Goal: Task Accomplishment & Management: Complete application form

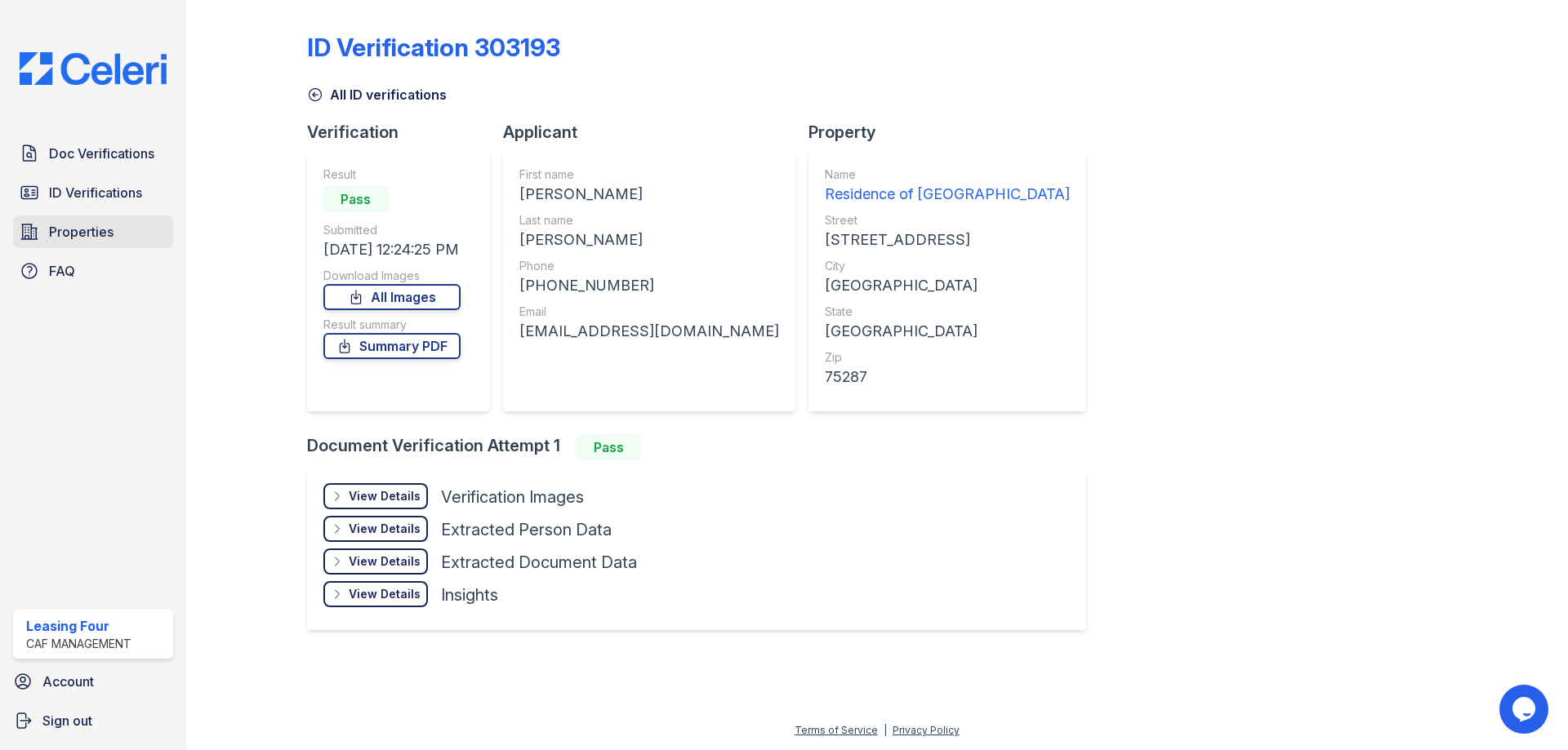
click at [96, 239] on span "Properties" at bounding box center [80, 232] width 64 height 20
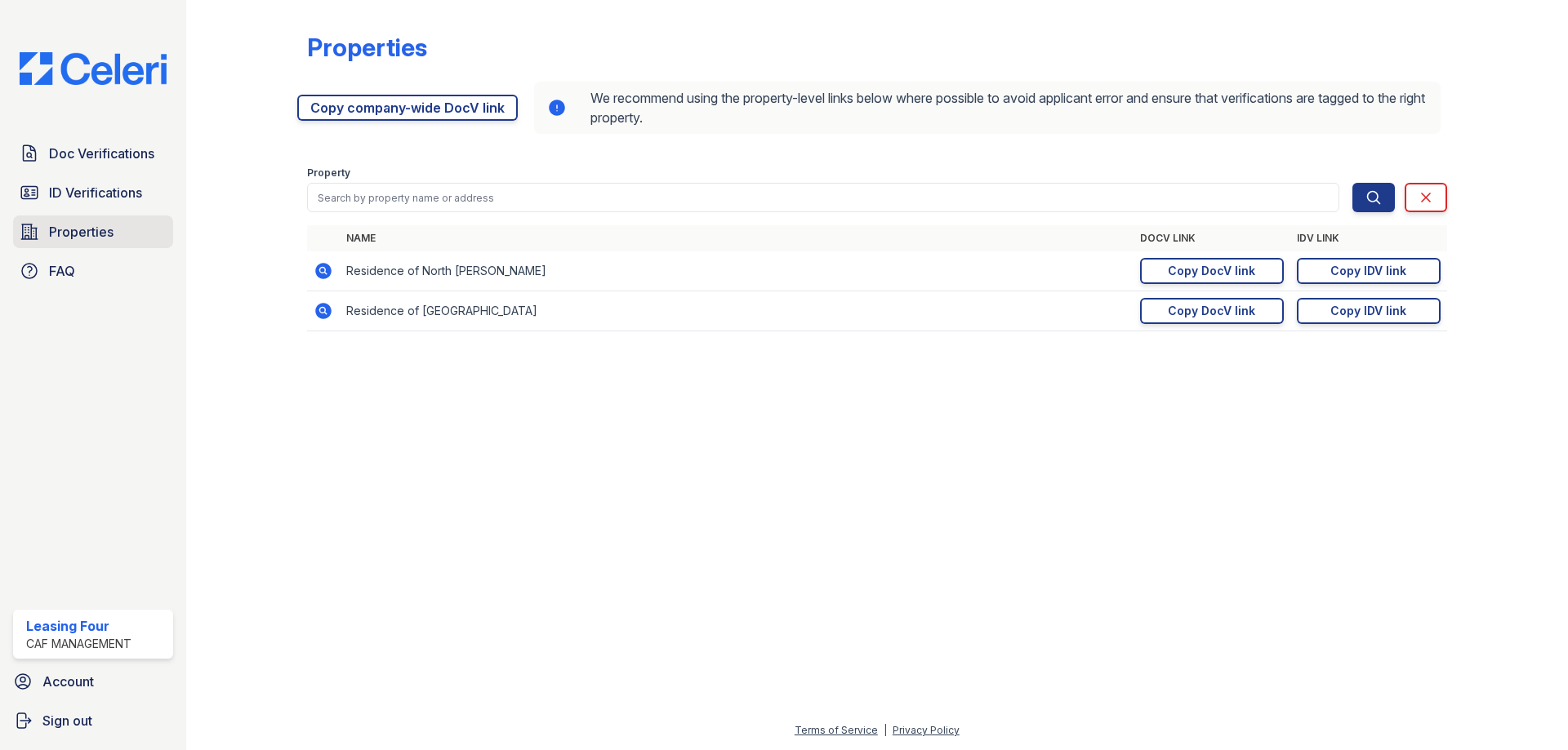
click at [114, 244] on link "Properties" at bounding box center [93, 232] width 160 height 33
click at [150, 153] on span "Doc Verifications" at bounding box center [101, 153] width 105 height 20
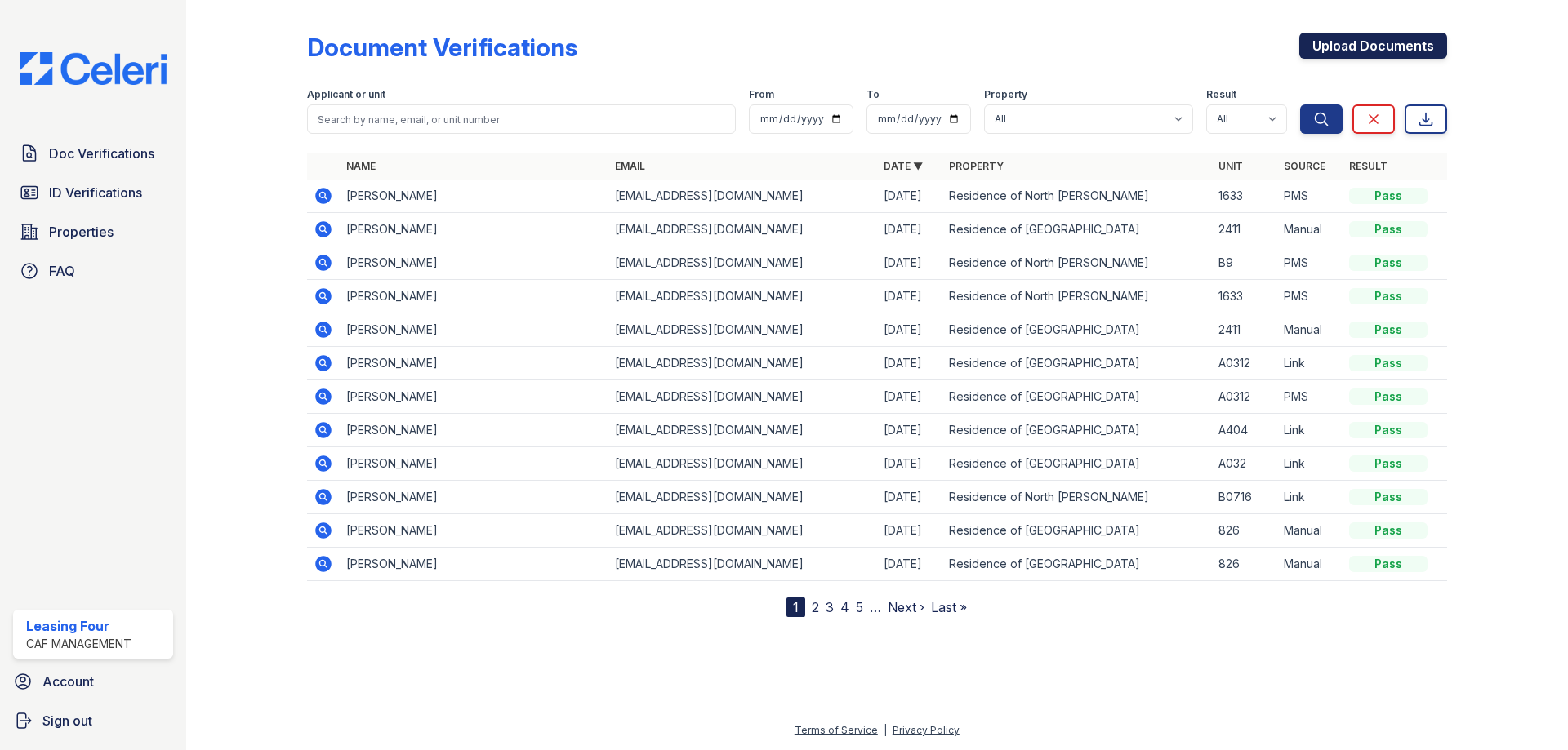
click at [1436, 51] on link "Upload Documents" at bounding box center [1372, 46] width 147 height 26
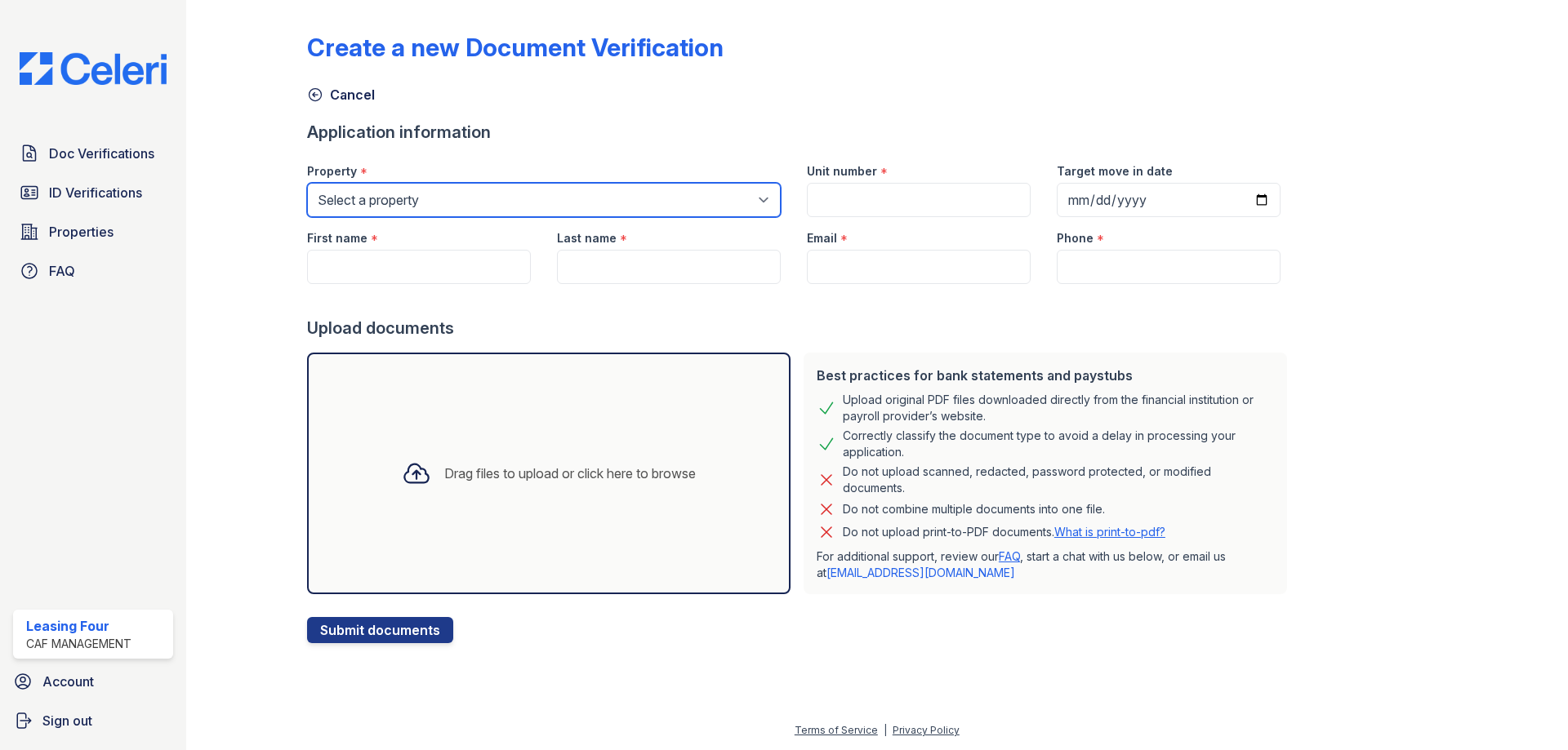
click at [384, 187] on select "Select a property Residence of North Dallas Residence of North Dallas II" at bounding box center [543, 200] width 473 height 35
click at [307, 183] on select "Select a property Residence of North Dallas Residence of North Dallas II" at bounding box center [543, 200] width 473 height 35
drag, startPoint x: 412, startPoint y: 193, endPoint x: 415, endPoint y: 204, distance: 11.4
click at [412, 193] on select "Select a property Residence of North Dallas Residence of North Dallas II" at bounding box center [543, 200] width 473 height 35
select select "4593"
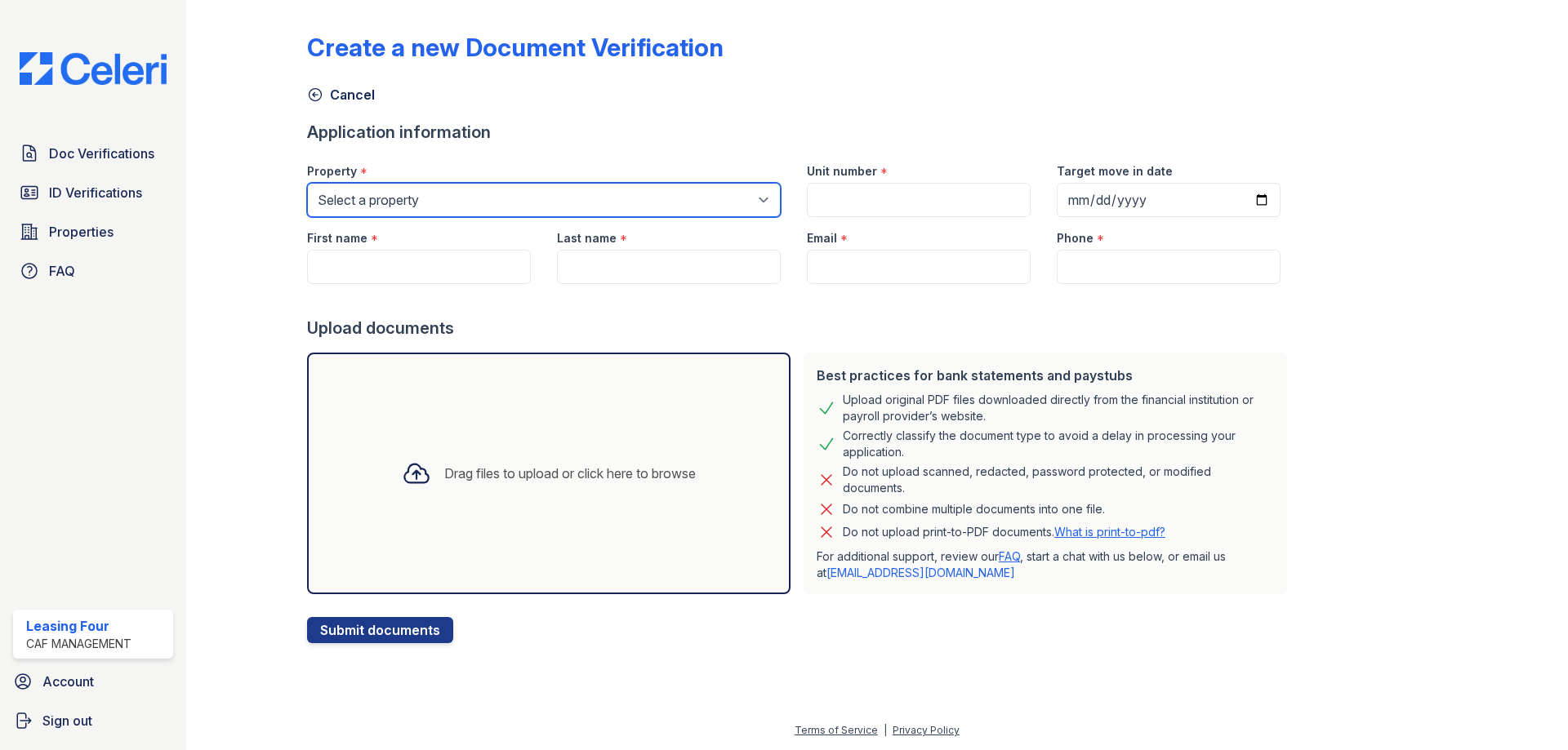
click at [307, 183] on select "Select a property Residence of North Dallas Residence of North Dallas II" at bounding box center [543, 200] width 473 height 35
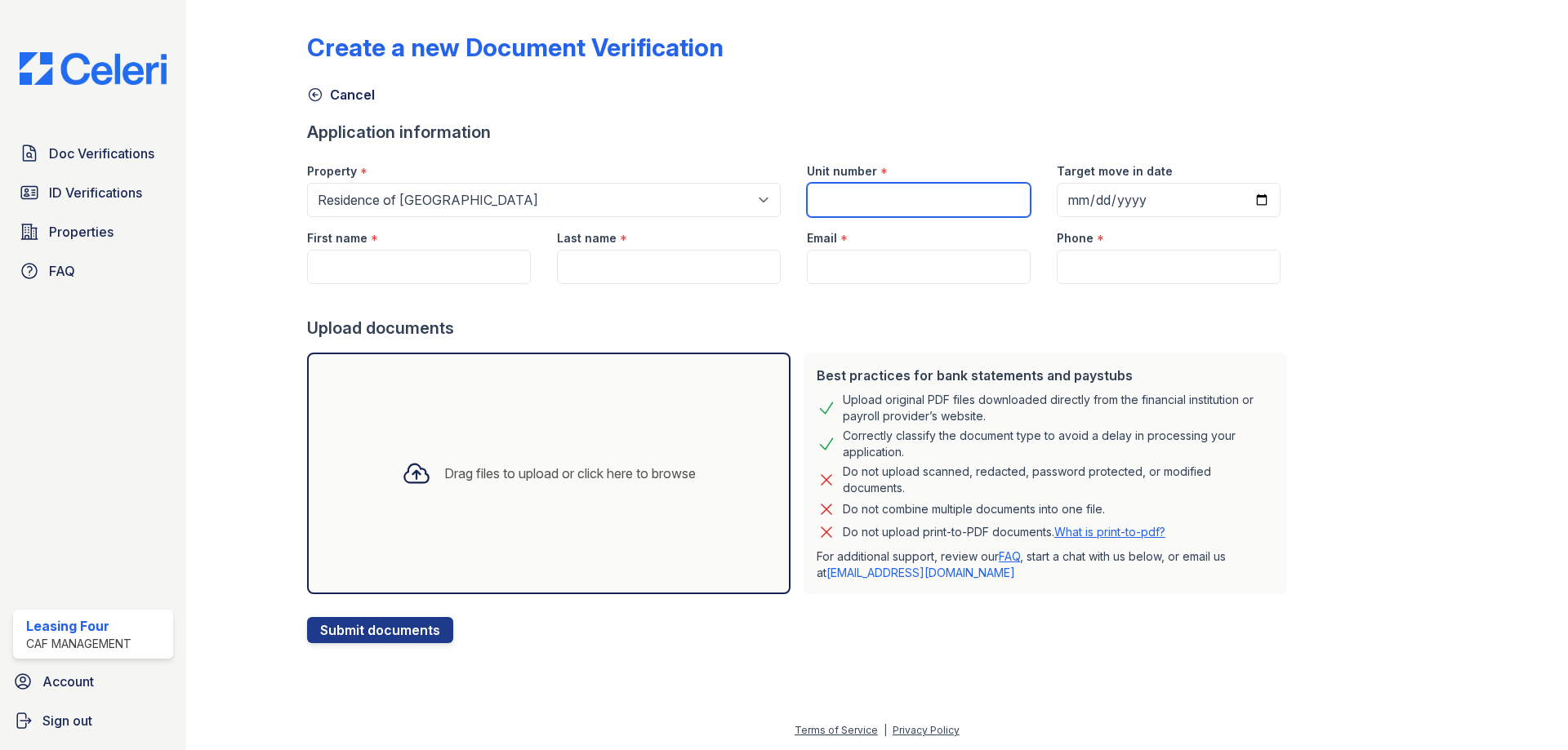
click at [857, 203] on input "Unit number" at bounding box center [919, 200] width 224 height 35
type input "514"
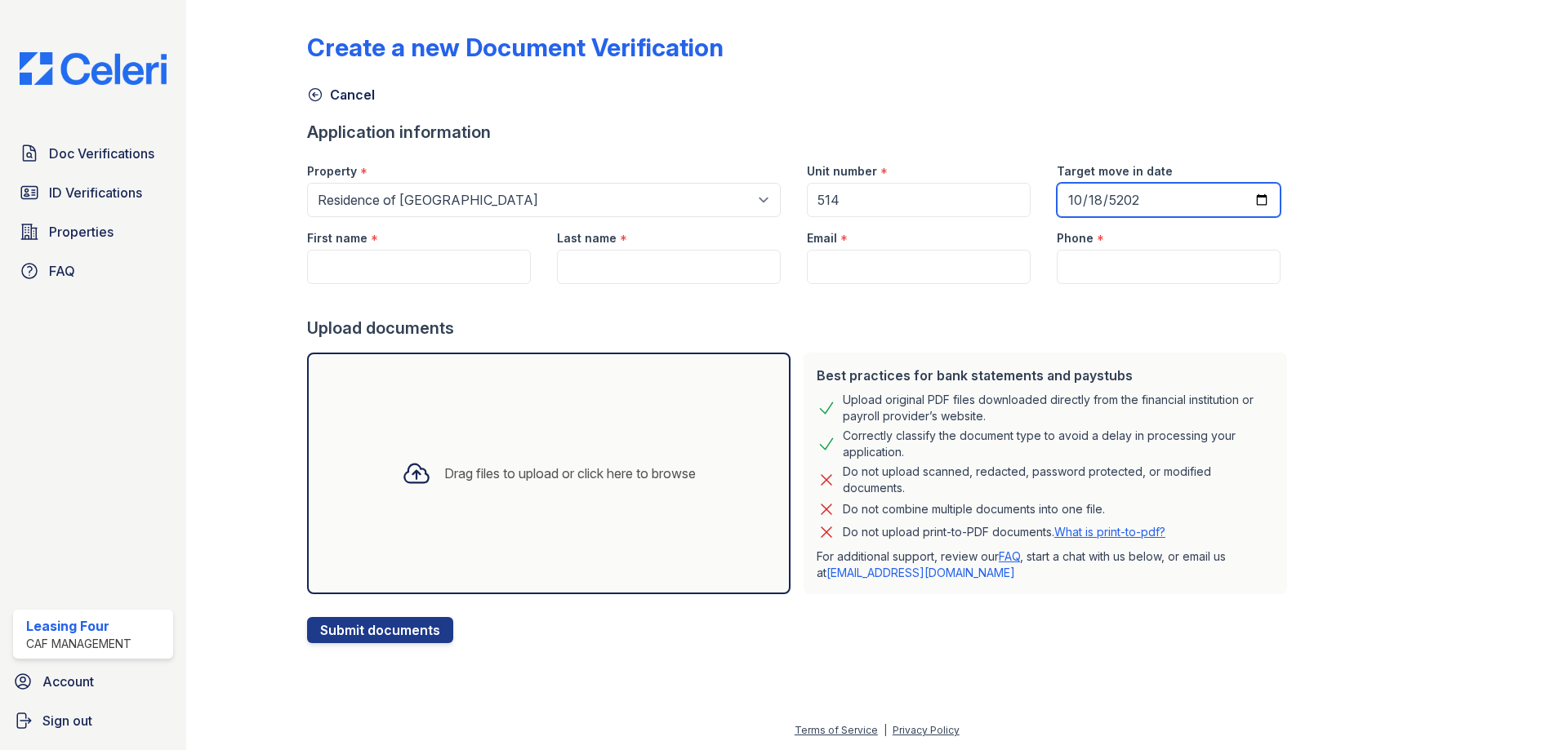
type input "52025-10-18"
click at [1141, 196] on input "202501-10-18" at bounding box center [1168, 200] width 224 height 35
click at [1107, 198] on input "202501-10-18" at bounding box center [1168, 200] width 224 height 35
click at [1056, 200] on input "202501-10-18" at bounding box center [1168, 200] width 224 height 35
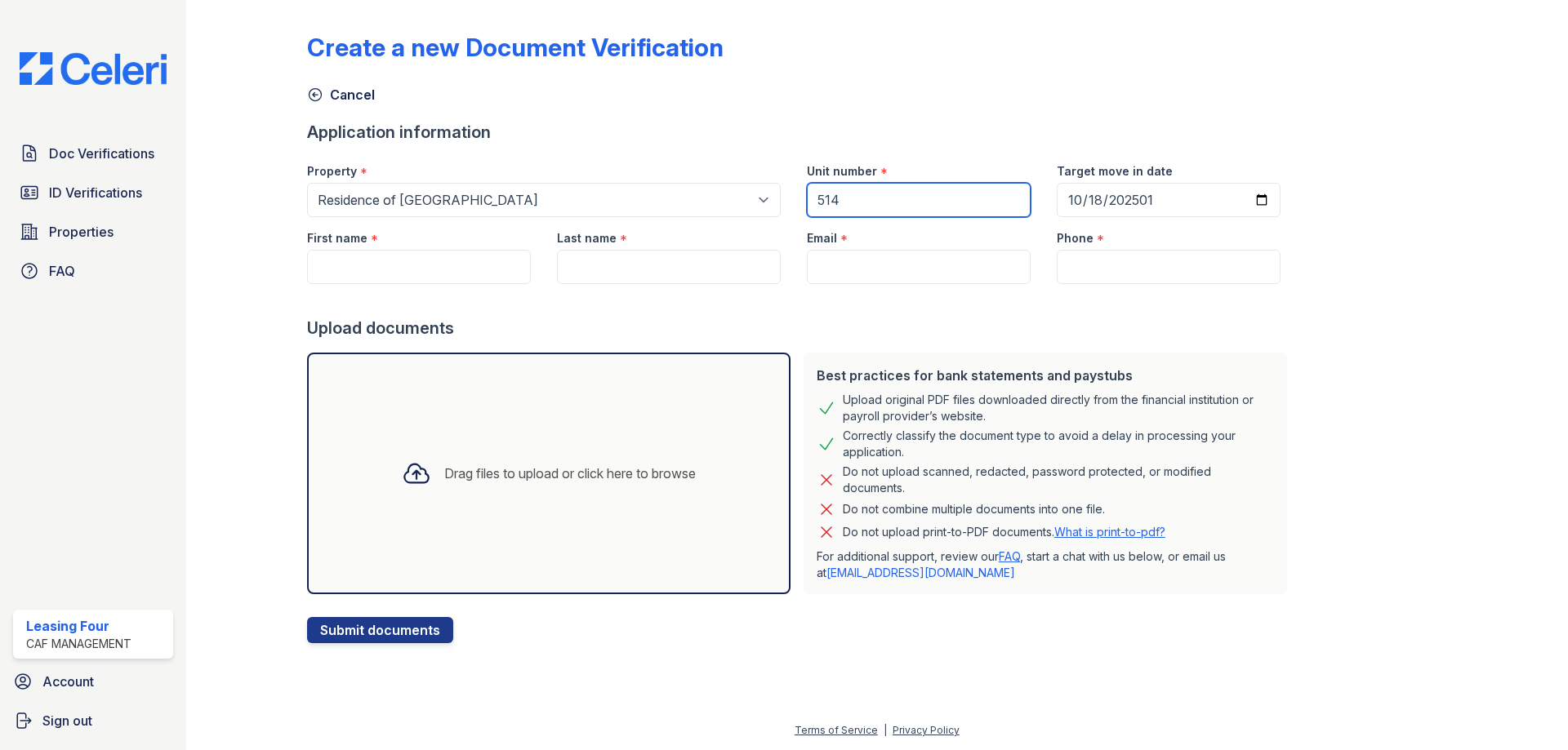
click at [901, 198] on input "514" at bounding box center [919, 200] width 224 height 35
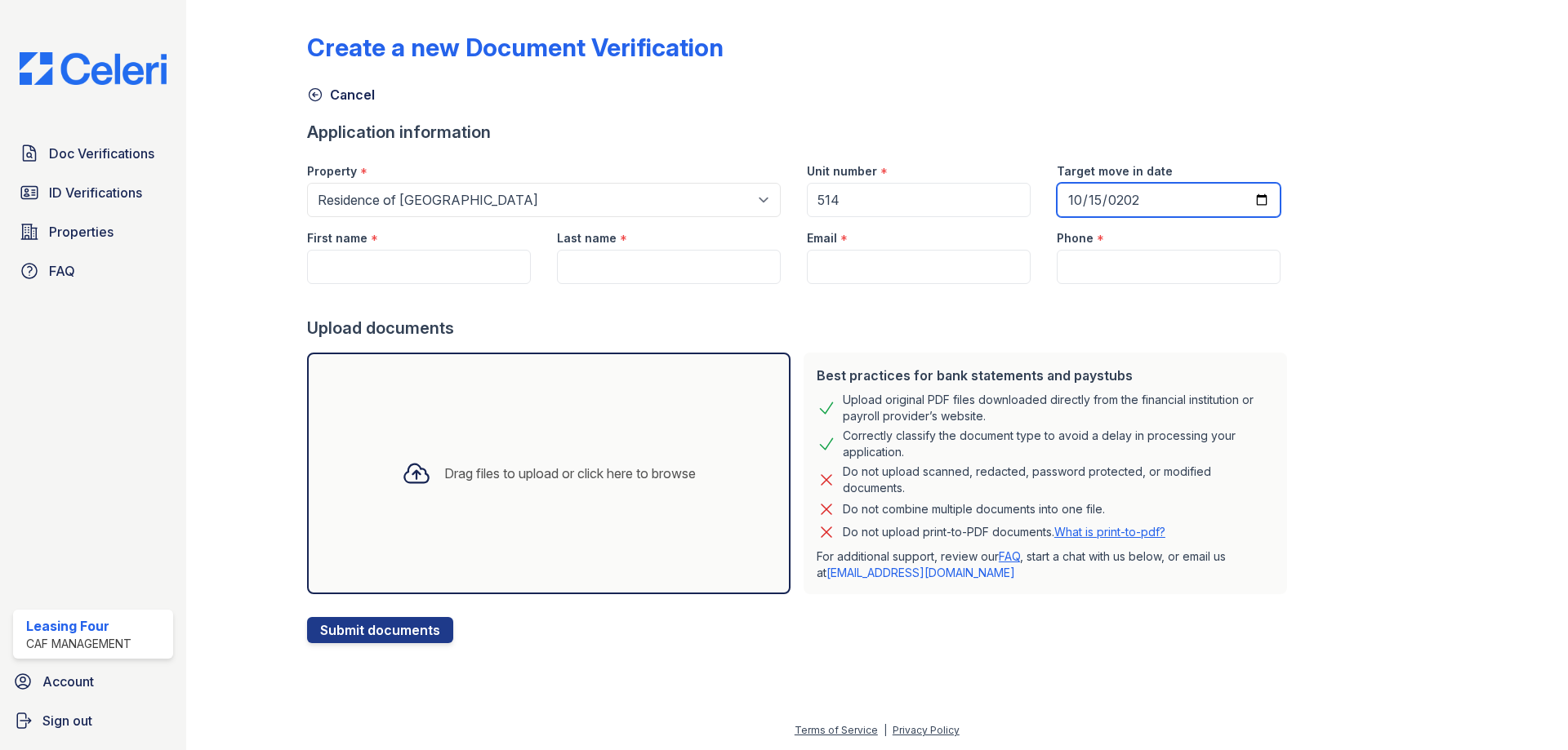
type input "2025-10-15"
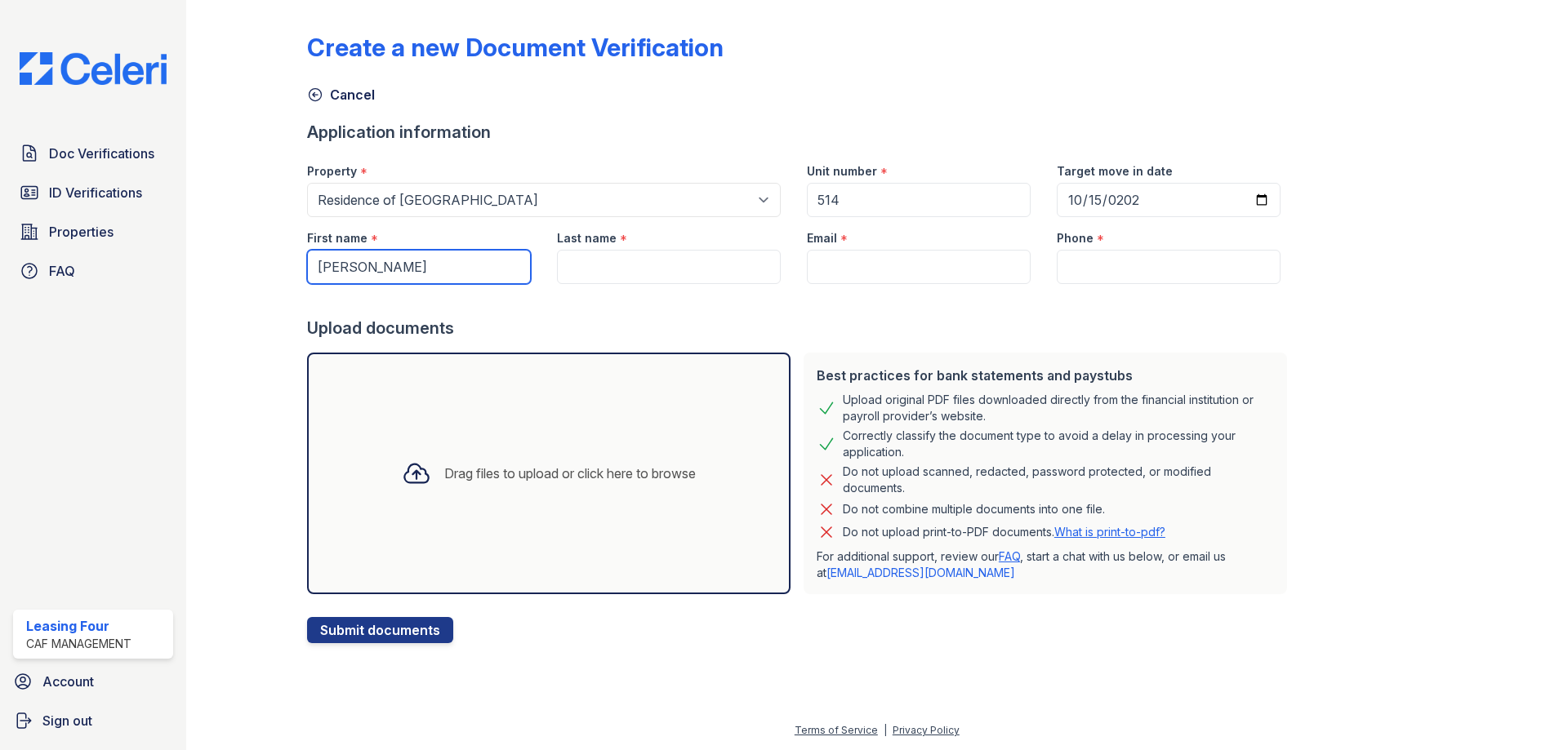
type input "Edgar"
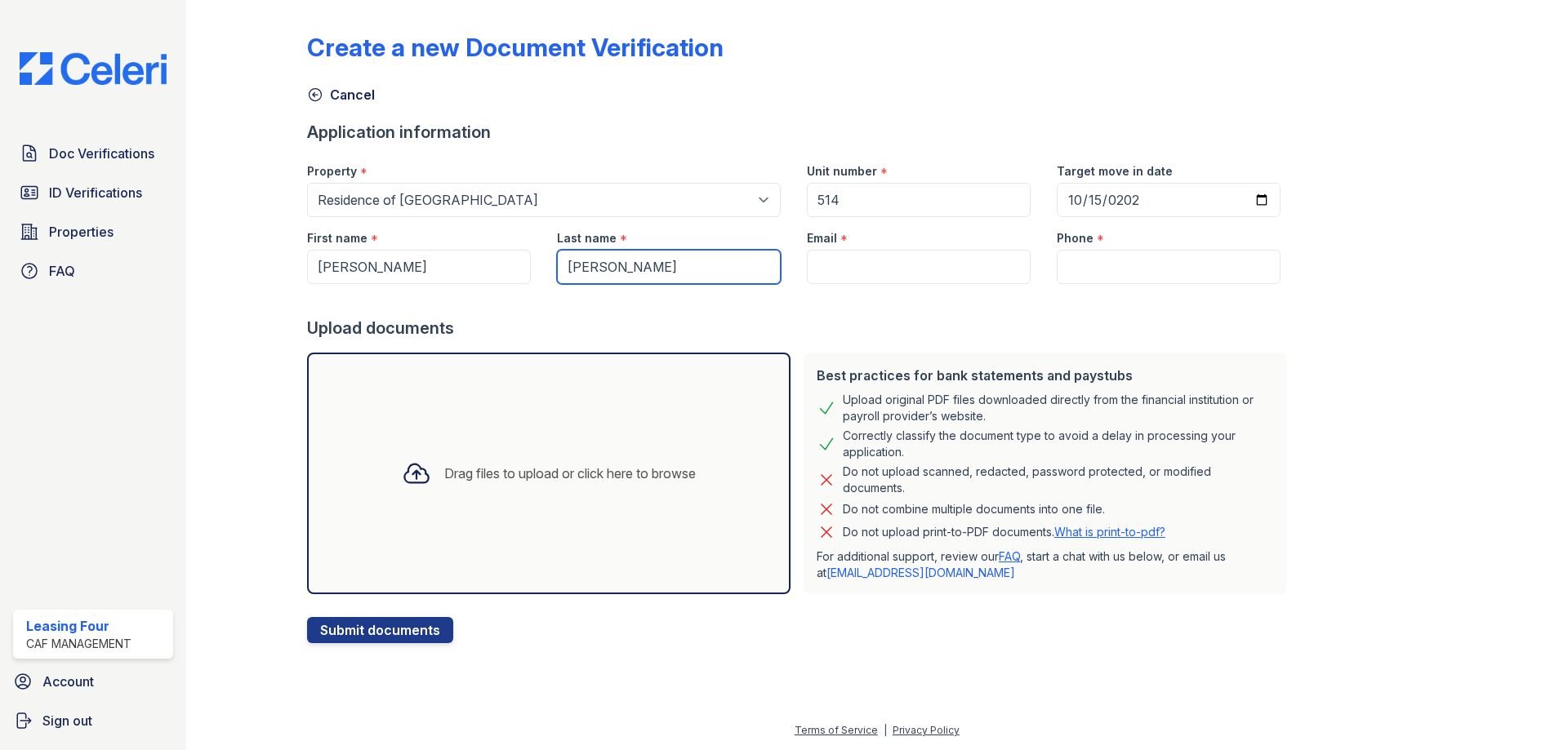
type input "Suarez"
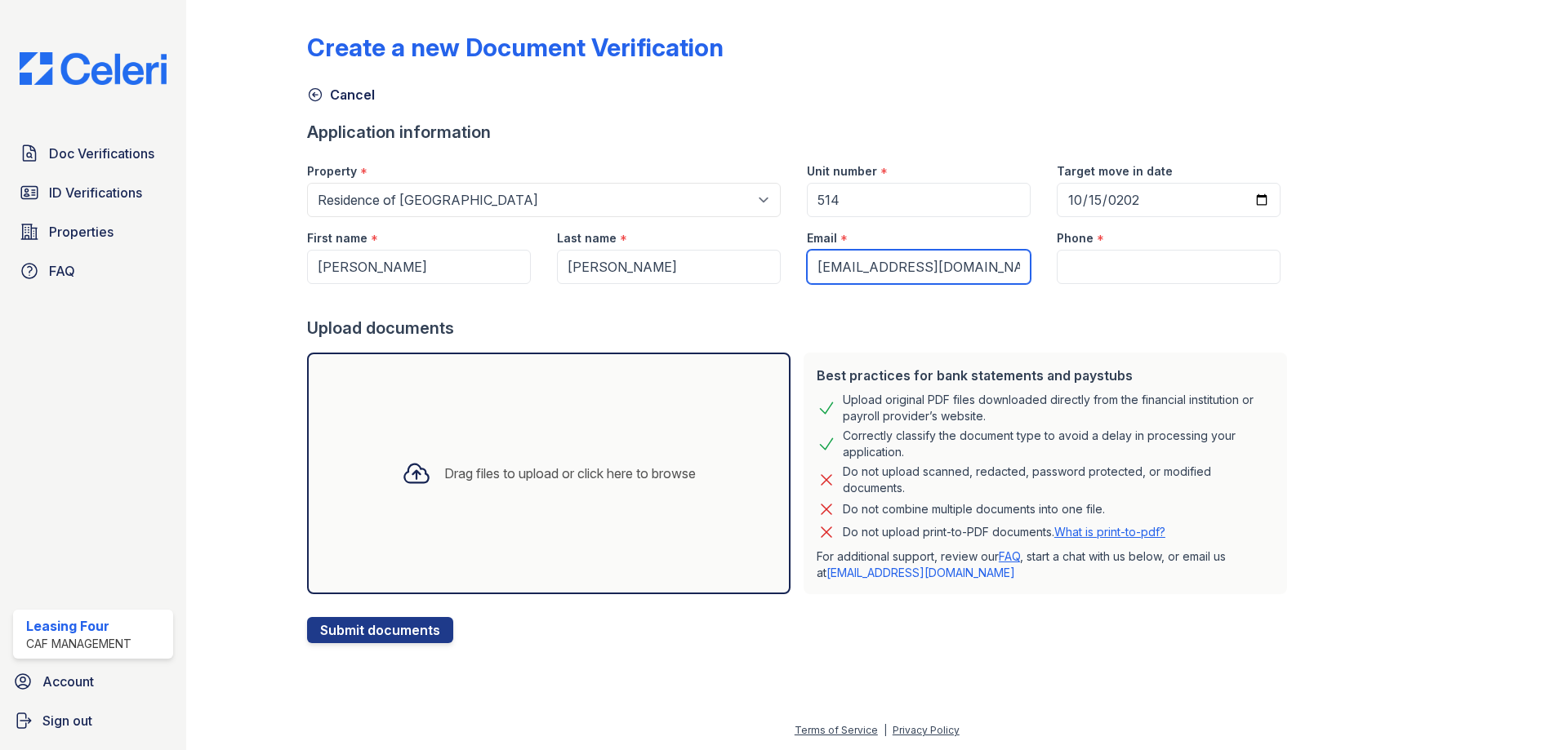
type input "[EMAIL_ADDRESS][DOMAIN_NAME]"
paste input "(469) 684-0395"
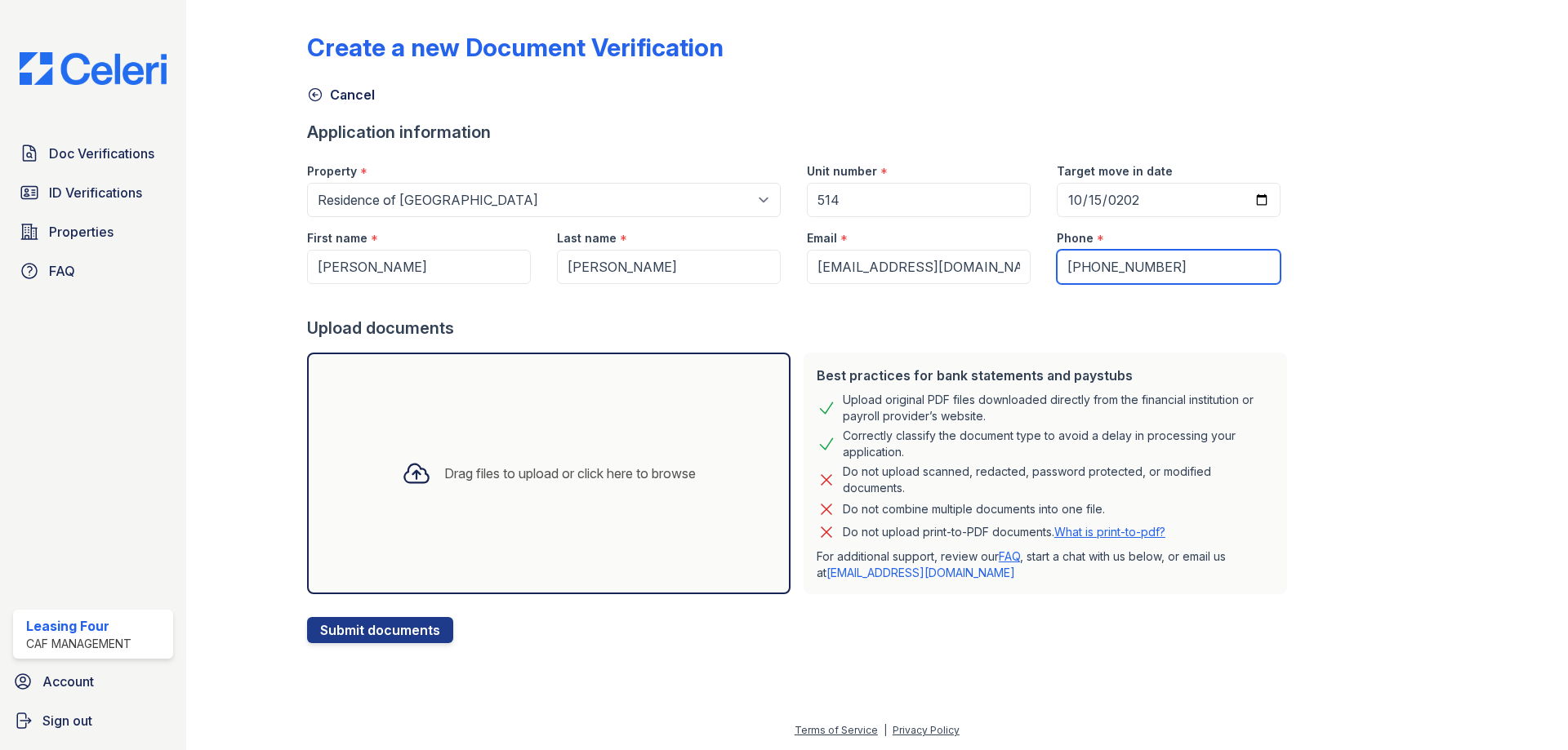
type input "(469) 684-0395"
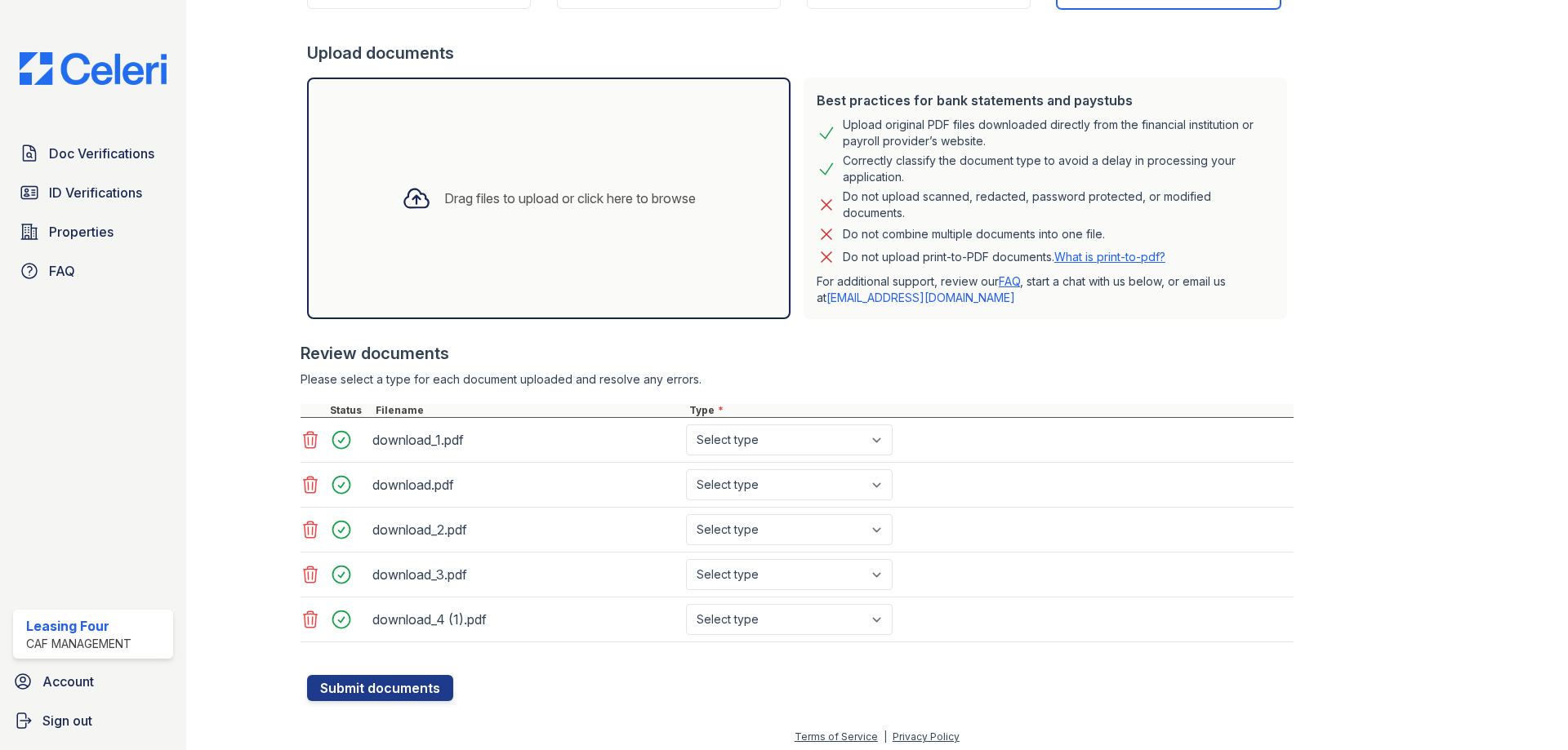
scroll to position [282, 0]
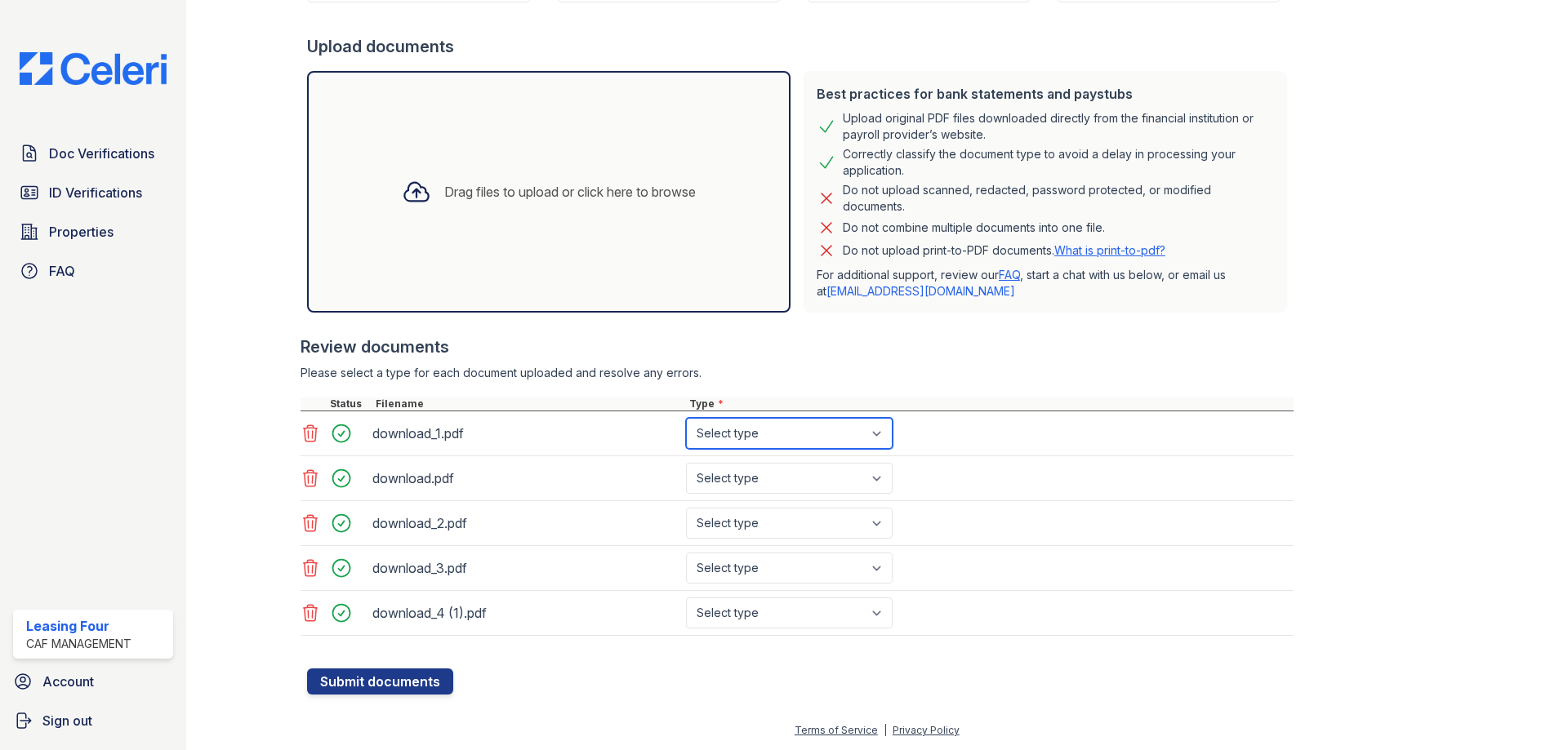
click at [782, 442] on select "Select type Paystub Bank Statement Offer Letter Tax Documents Benefit Award Let…" at bounding box center [789, 432] width 207 height 31
select select "paystub"
click at [686, 418] on select "Select type Paystub Bank Statement Offer Letter Tax Documents Benefit Award Let…" at bounding box center [789, 432] width 207 height 31
click at [766, 482] on select "Select type Paystub Bank Statement Offer Letter Tax Documents Benefit Award Let…" at bounding box center [789, 478] width 207 height 31
select select "paystub"
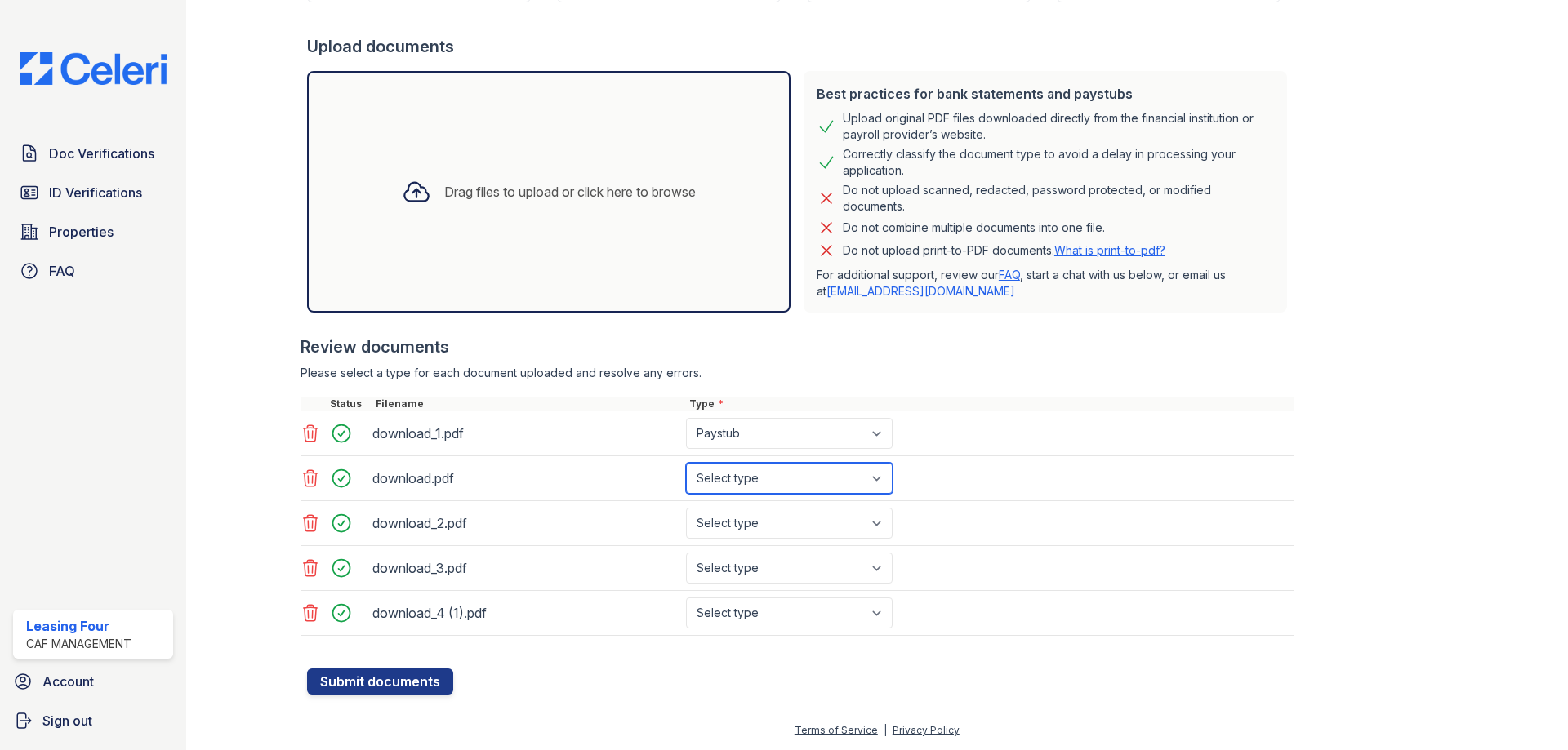
click at [686, 463] on select "Select type Paystub Bank Statement Offer Letter Tax Documents Benefit Award Let…" at bounding box center [789, 478] width 207 height 31
click at [759, 537] on select "Select type Paystub Bank Statement Offer Letter Tax Documents Benefit Award Let…" at bounding box center [789, 522] width 207 height 31
select select "paystub"
click at [686, 508] on select "Select type Paystub Bank Statement Offer Letter Tax Documents Benefit Award Let…" at bounding box center [789, 522] width 207 height 31
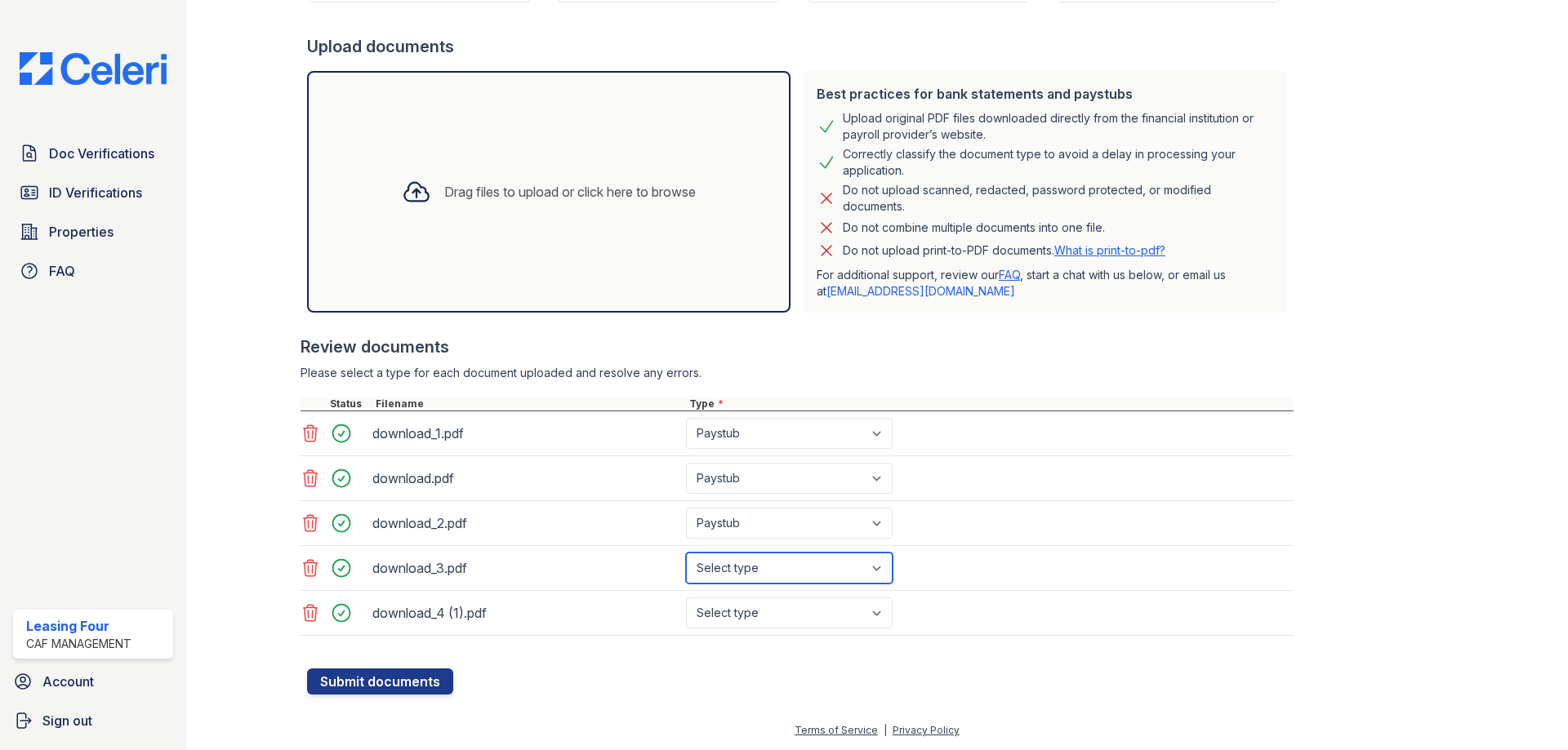
click at [757, 567] on select "Select type Paystub Bank Statement Offer Letter Tax Documents Benefit Award Let…" at bounding box center [789, 567] width 207 height 31
select select "paystub"
click at [686, 552] on select "Select type Paystub Bank Statement Offer Letter Tax Documents Benefit Award Let…" at bounding box center [789, 567] width 207 height 31
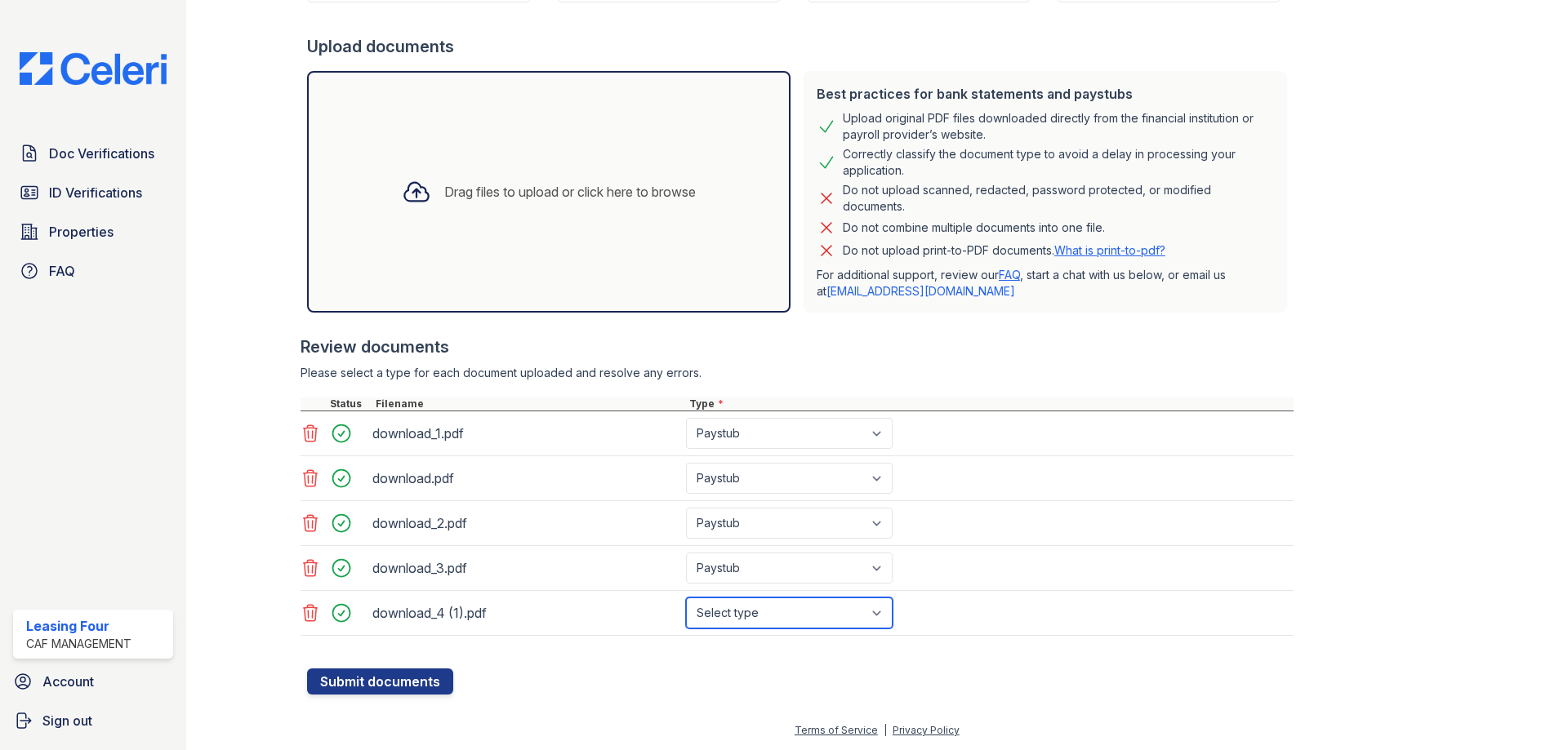
click at [751, 614] on select "Select type Paystub Bank Statement Offer Letter Tax Documents Benefit Award Let…" at bounding box center [789, 612] width 207 height 31
select select "paystub"
click at [686, 598] on select "Select type Paystub Bank Statement Offer Letter Tax Documents Benefit Award Let…" at bounding box center [789, 612] width 207 height 31
click at [380, 675] on button "Submit documents" at bounding box center [380, 681] width 147 height 26
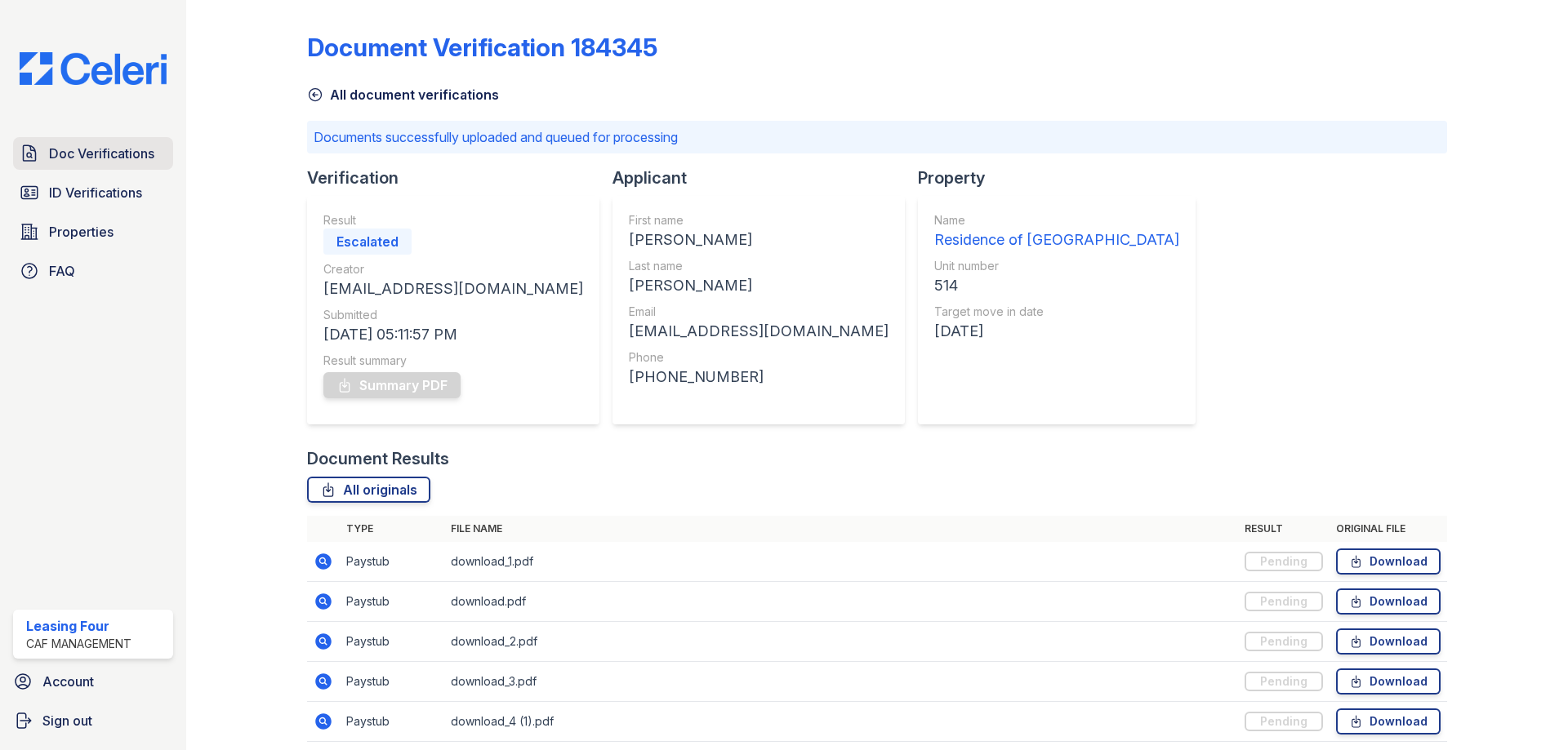
click at [73, 147] on span "Doc Verifications" at bounding box center [101, 153] width 105 height 20
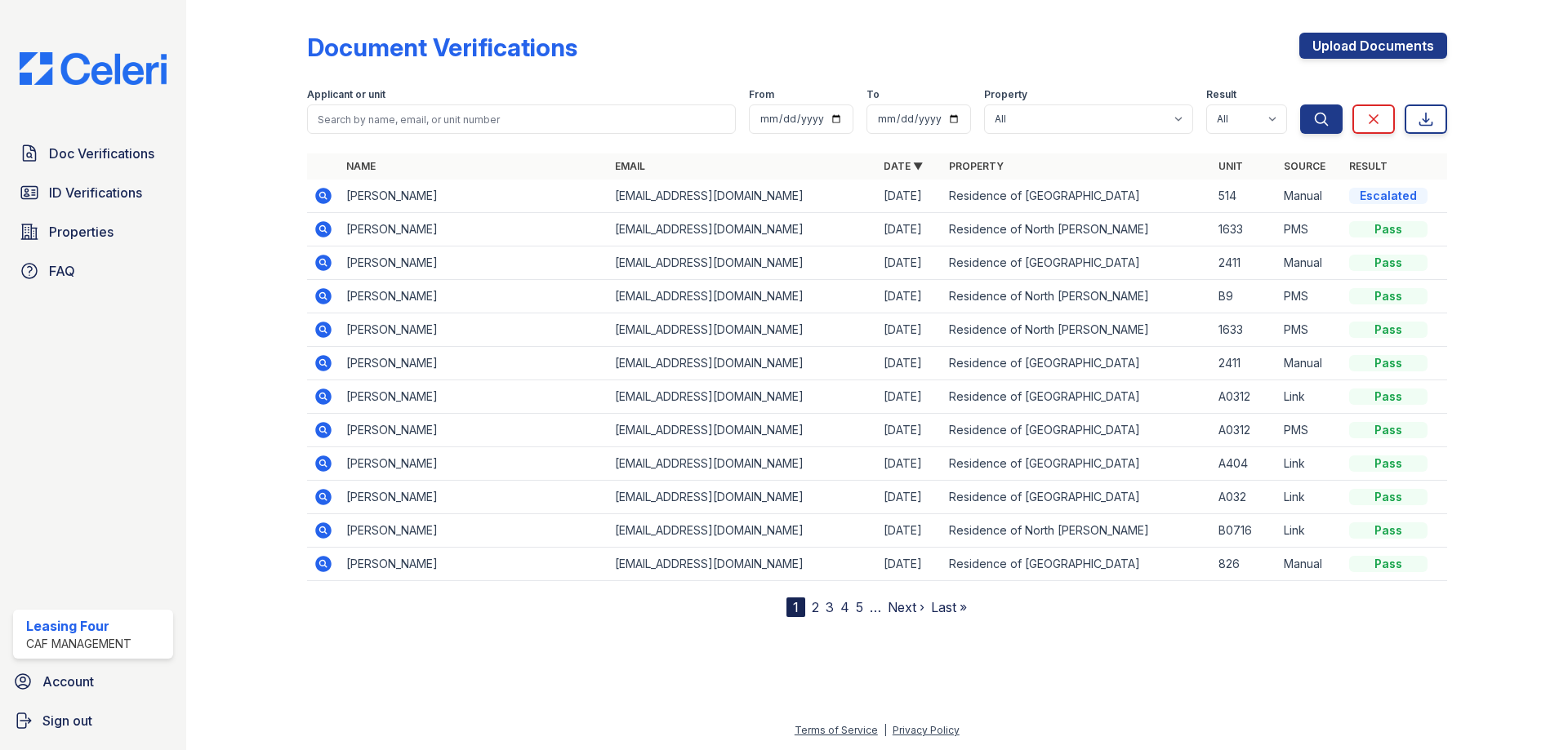
click at [333, 201] on icon at bounding box center [324, 196] width 20 height 20
click at [119, 237] on link "Properties" at bounding box center [93, 232] width 160 height 33
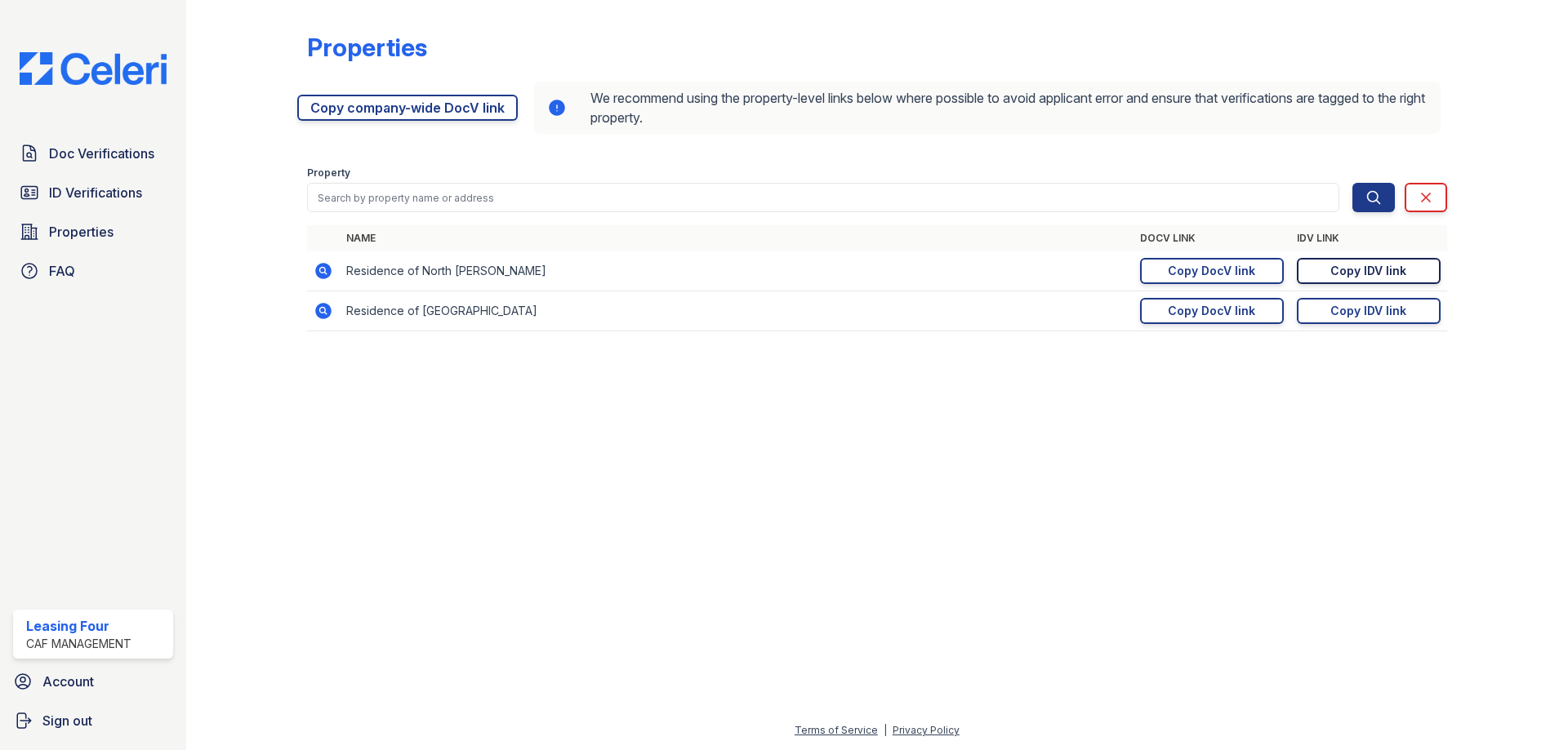
click at [1346, 282] on link "Copy IDV link Copy link" at bounding box center [1368, 271] width 144 height 26
click at [105, 222] on link "Properties" at bounding box center [93, 232] width 160 height 33
click at [84, 143] on span "Doc Verifications" at bounding box center [101, 153] width 105 height 20
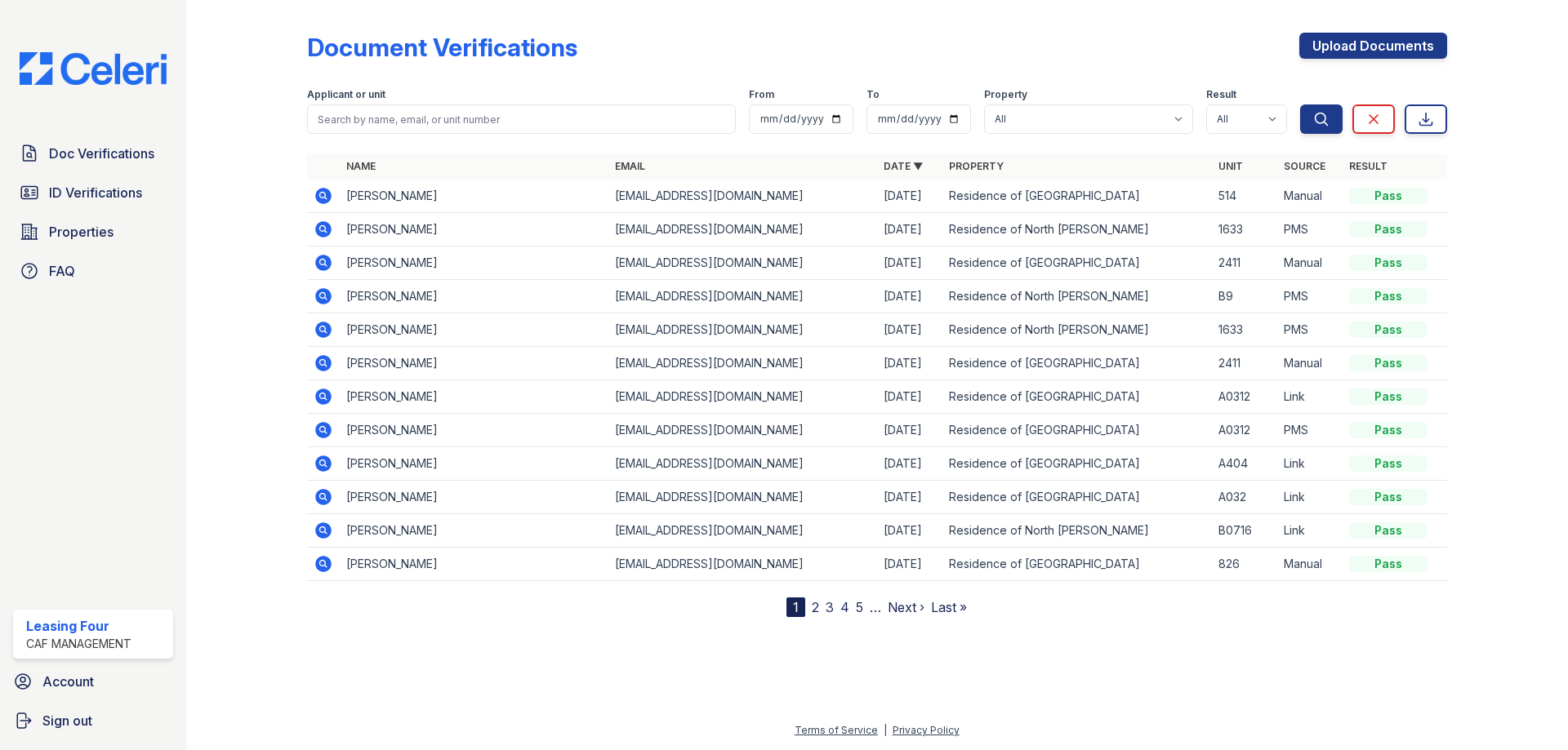
click at [326, 192] on icon at bounding box center [323, 196] width 16 height 16
click at [100, 141] on link "Doc Verifications" at bounding box center [93, 153] width 160 height 33
click at [324, 459] on icon at bounding box center [324, 464] width 20 height 20
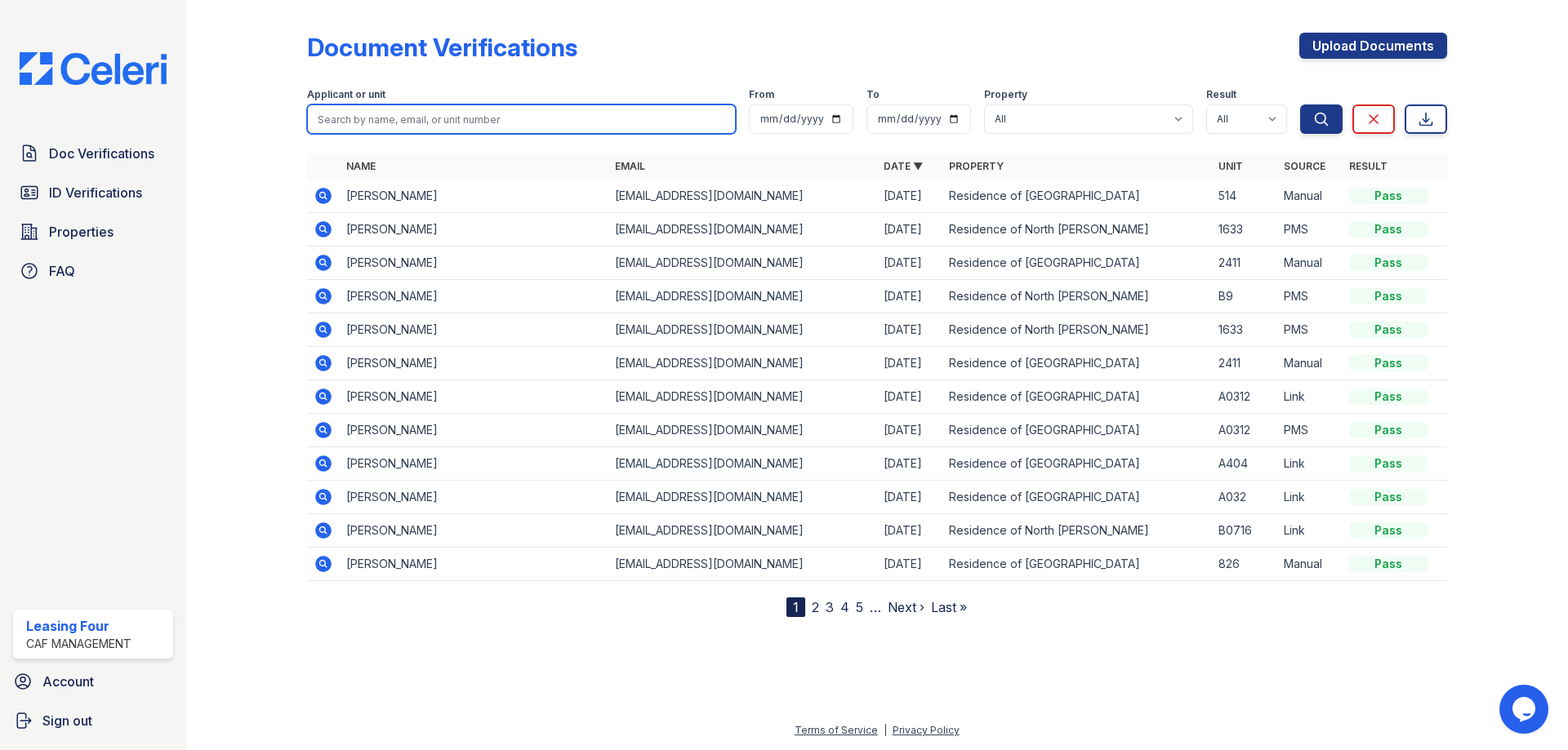
click at [399, 131] on input "search" at bounding box center [521, 120] width 429 height 30
type input "[PERSON_NAME]"
click at [1300, 105] on button "Search" at bounding box center [1321, 120] width 43 height 30
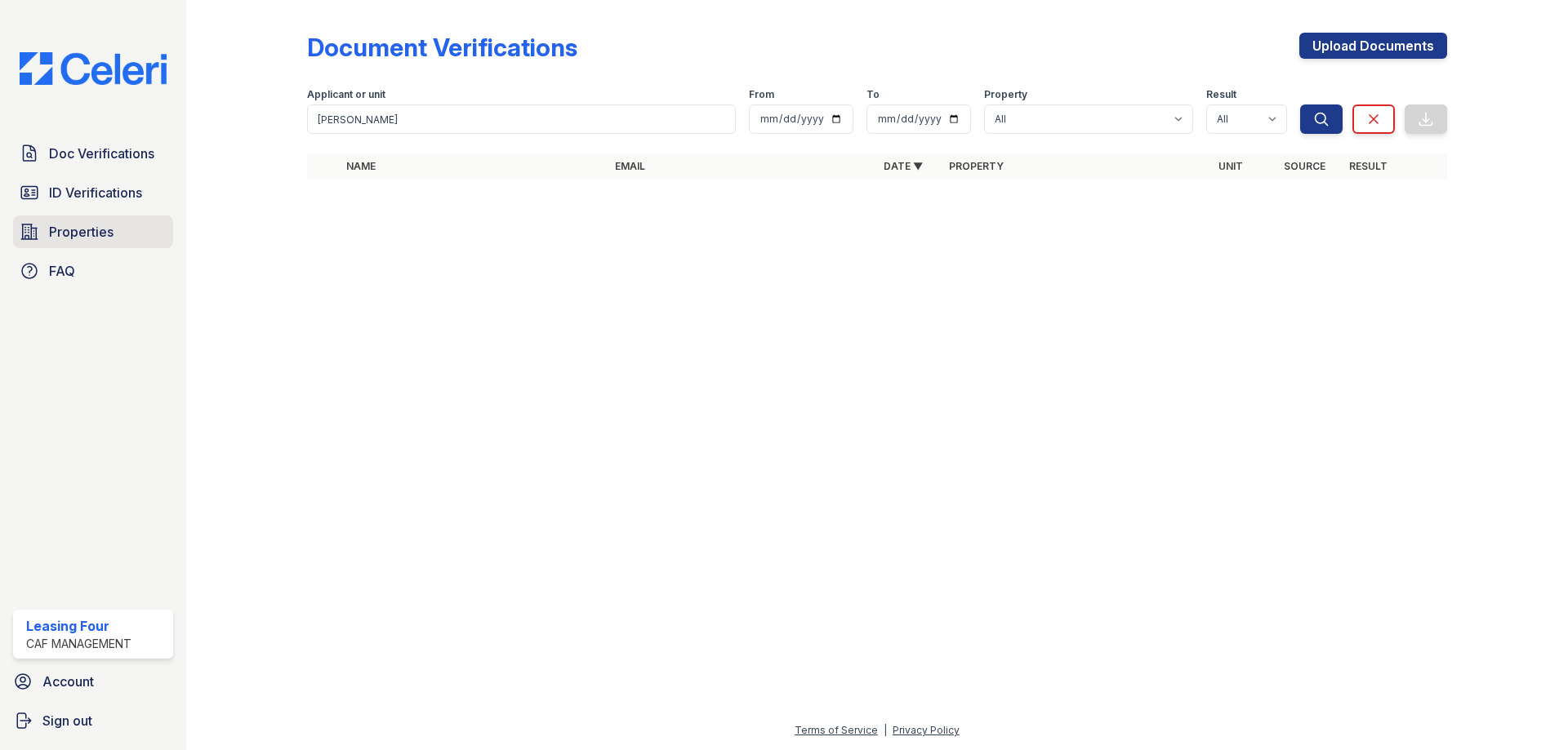
click at [108, 239] on span "Properties" at bounding box center [80, 232] width 64 height 20
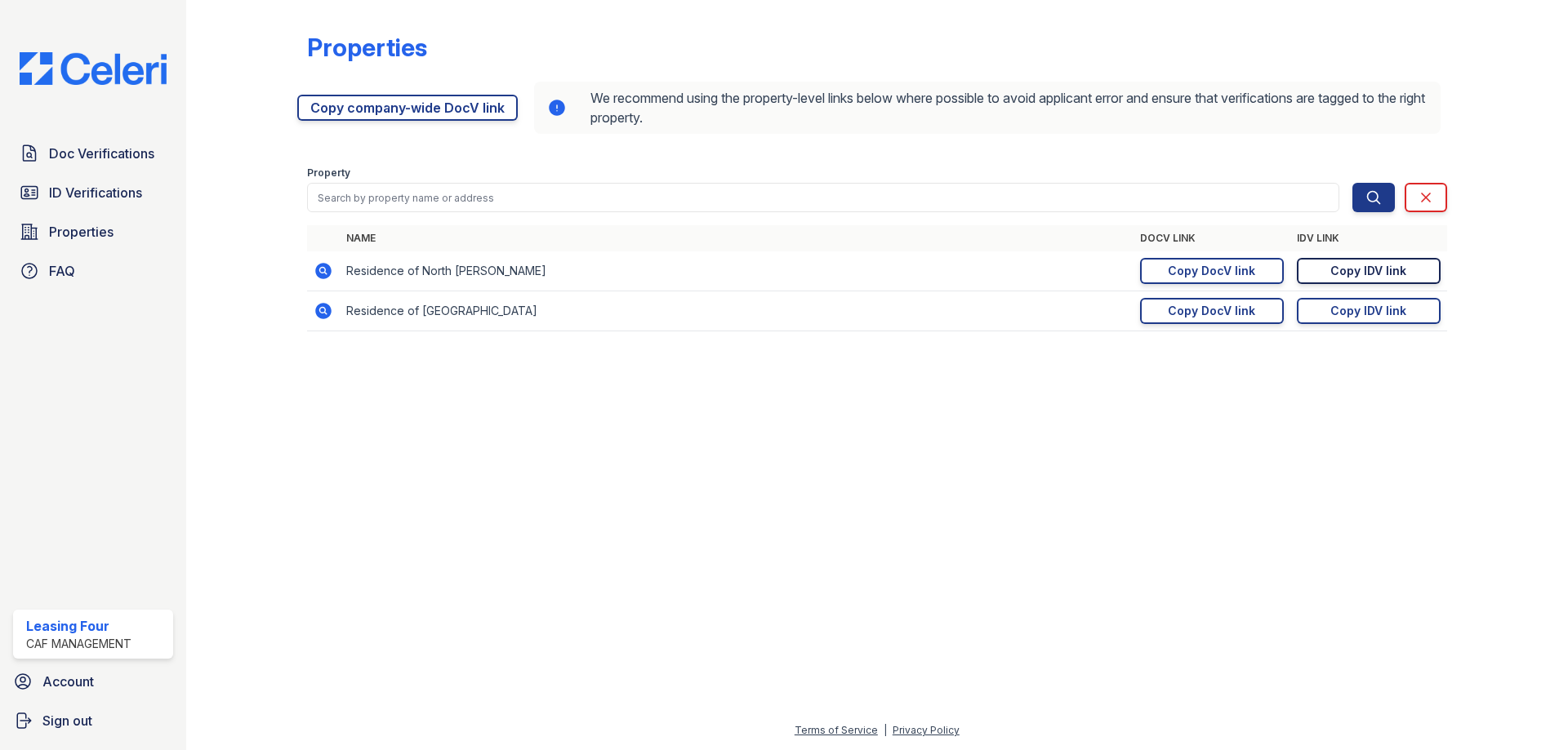
click at [1326, 269] on link "Copy IDV link Copy link" at bounding box center [1368, 271] width 144 height 26
click at [118, 142] on link "Doc Verifications" at bounding box center [93, 153] width 160 height 33
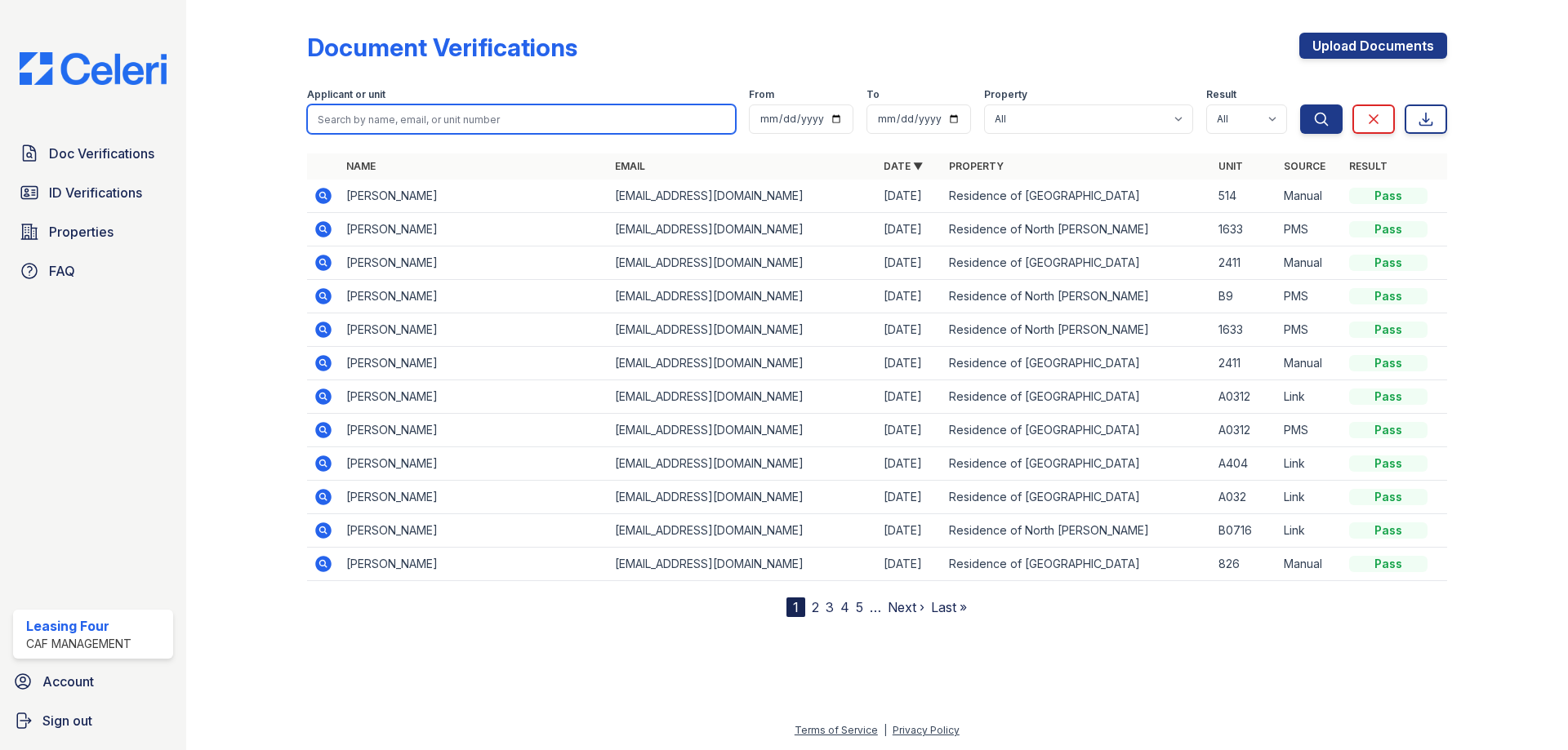
click at [498, 121] on input "search" at bounding box center [521, 120] width 429 height 30
type input "[PERSON_NAME]"
click at [1300, 105] on button "Search" at bounding box center [1321, 120] width 43 height 30
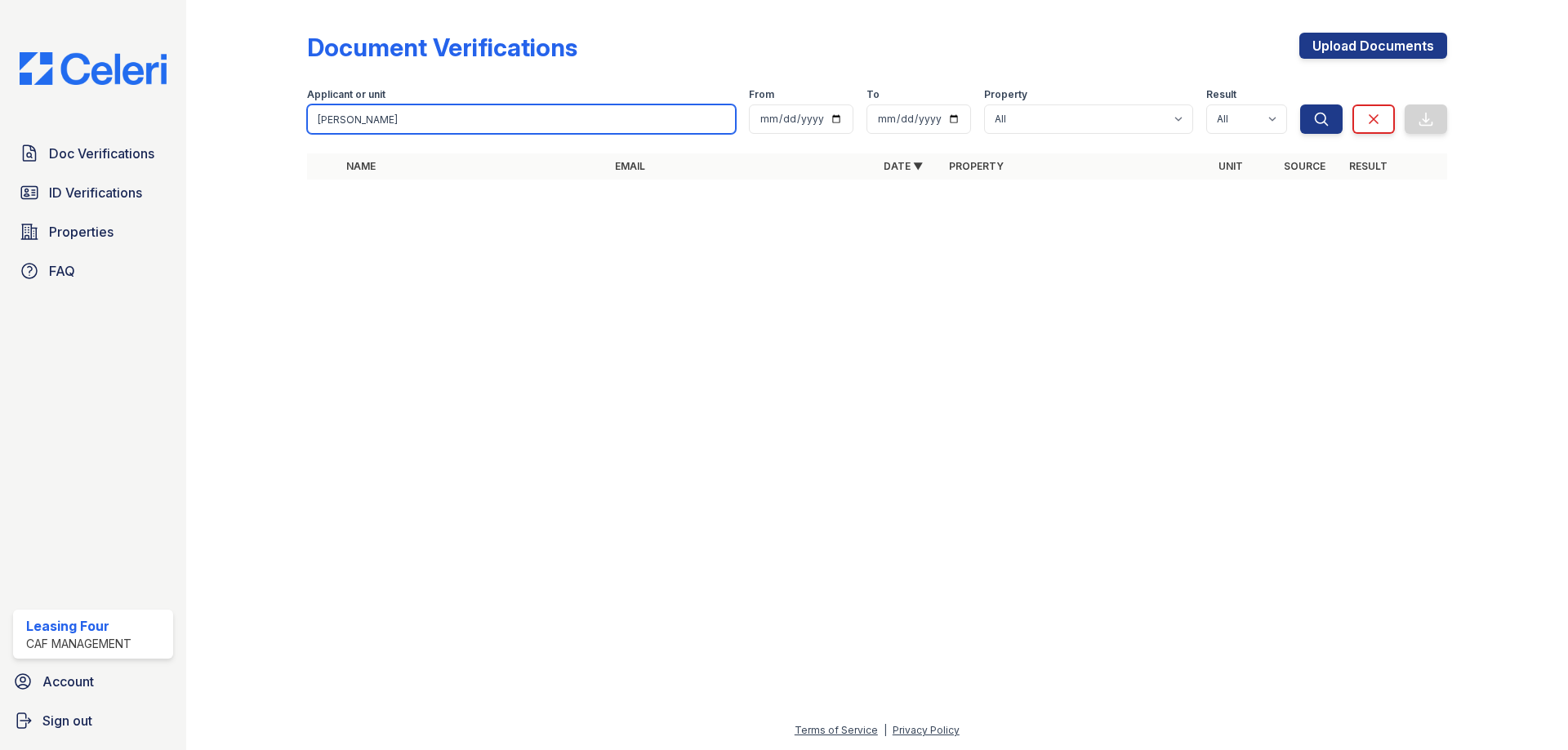
click at [724, 124] on input "[PERSON_NAME]" at bounding box center [521, 120] width 429 height 30
click at [717, 119] on input "[PERSON_NAME]" at bounding box center [521, 120] width 429 height 30
